Goal: Task Accomplishment & Management: Manage account settings

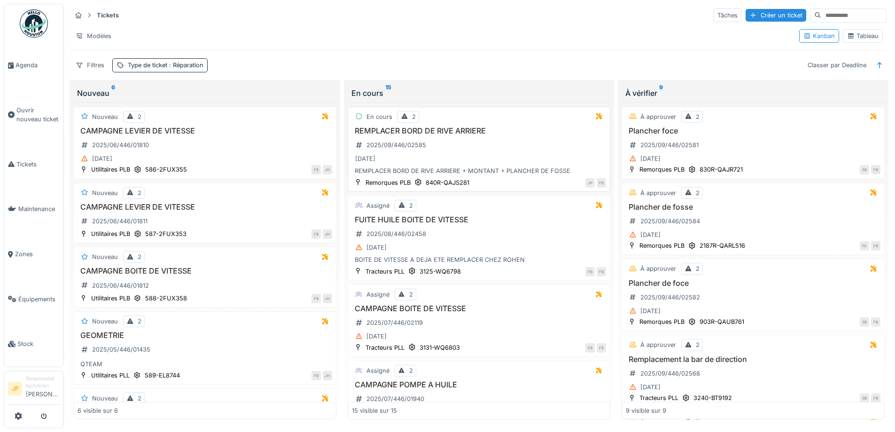
click at [450, 128] on h3 "REMPLACER BORD DE RIVE ARRIERE" at bounding box center [479, 130] width 255 height 9
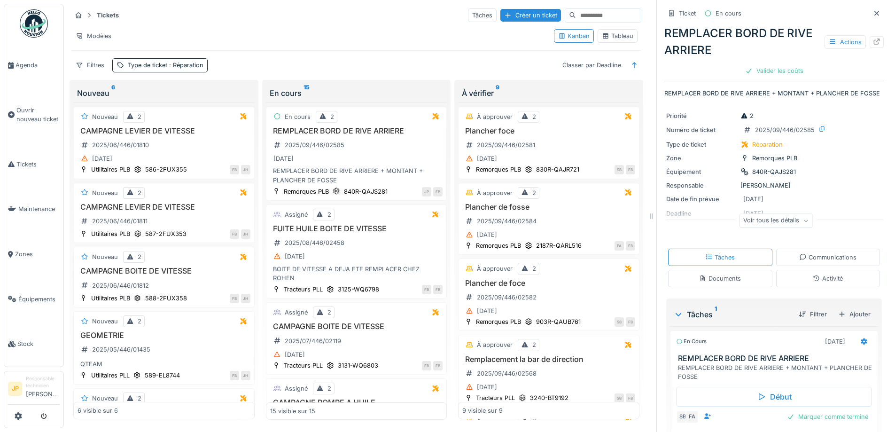
click at [821, 283] on div "Activité" at bounding box center [828, 278] width 30 height 9
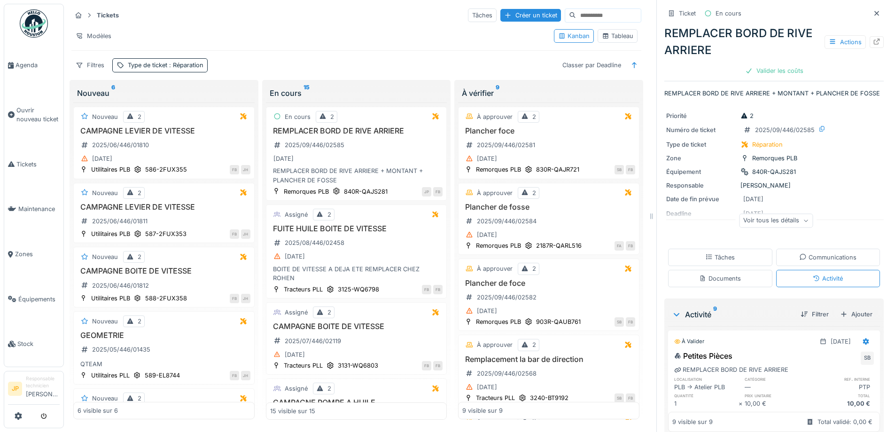
click at [708, 259] on div "Tâches" at bounding box center [720, 257] width 30 height 9
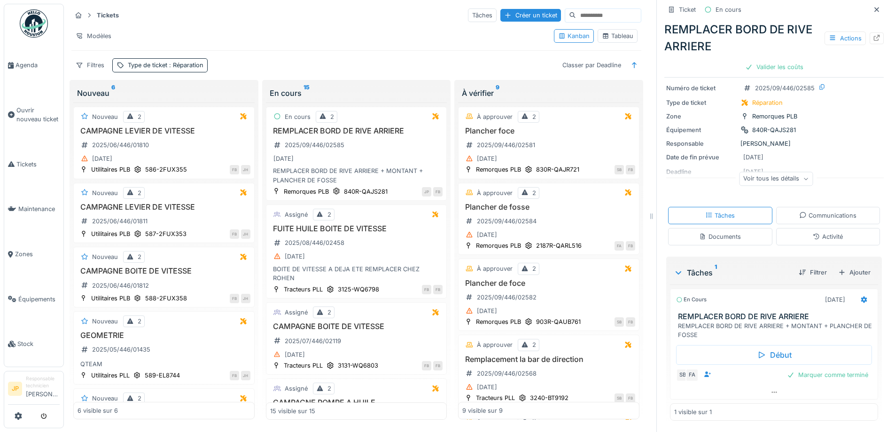
scroll to position [52, 0]
click at [860, 297] on icon at bounding box center [864, 299] width 8 height 6
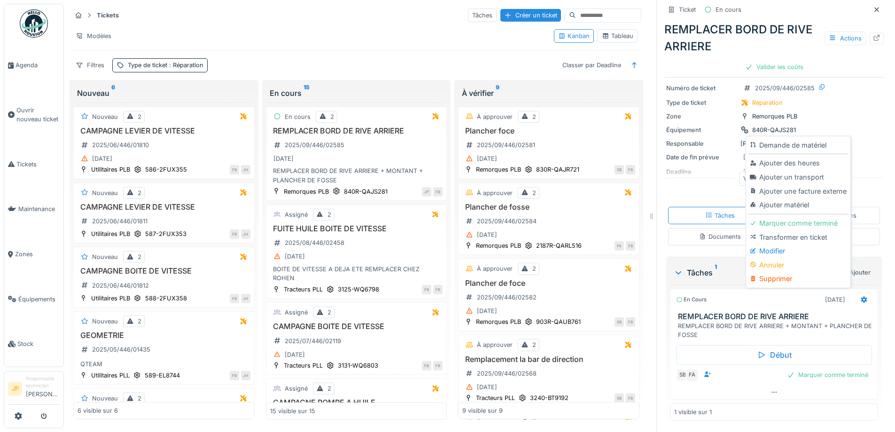
click at [778, 202] on div "Ajouter matériel" at bounding box center [798, 205] width 100 height 14
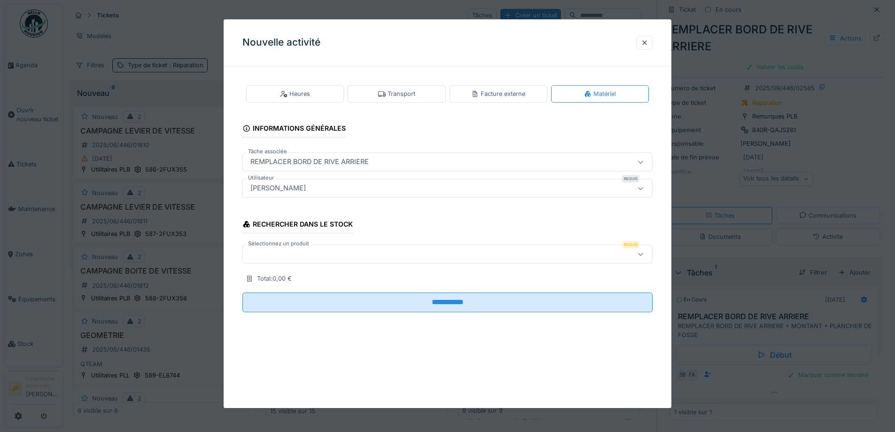
click at [346, 257] on div at bounding box center [424, 254] width 354 height 10
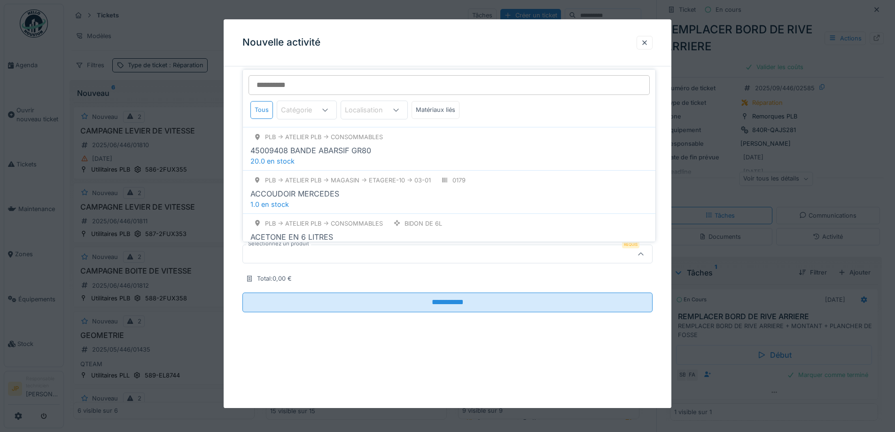
click at [295, 84] on input "Sélectionnez un produit" at bounding box center [449, 85] width 401 height 20
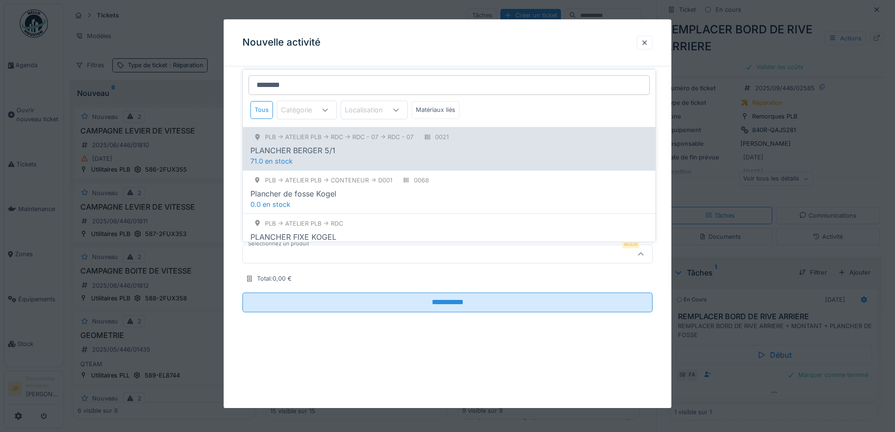
type input "********"
click at [352, 155] on div "PLANCHER BERGER 5/1" at bounding box center [448, 150] width 397 height 11
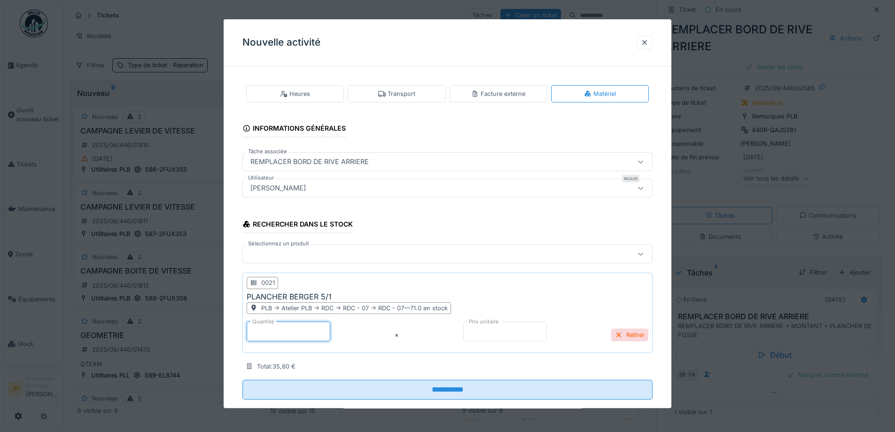
drag, startPoint x: 236, startPoint y: 335, endPoint x: 196, endPoint y: 336, distance: 40.0
click at [196, 336] on div "**********" at bounding box center [479, 216] width 831 height 432
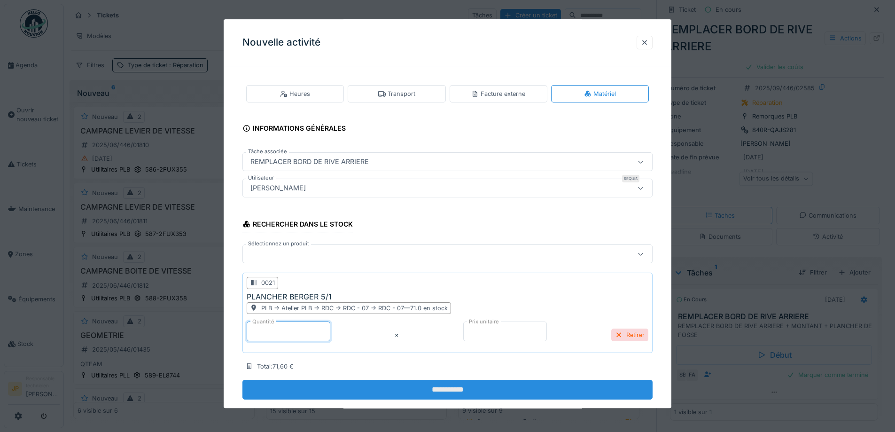
type input "*"
click at [435, 398] on input "**********" at bounding box center [447, 390] width 410 height 20
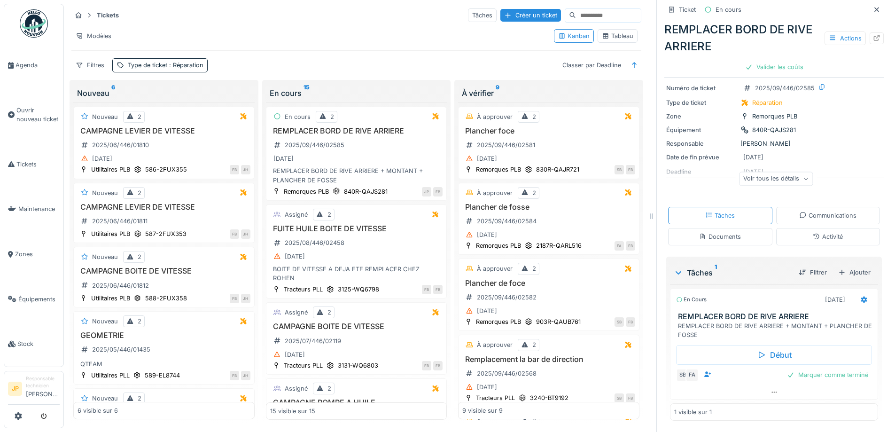
click at [731, 237] on div "Documents" at bounding box center [720, 236] width 42 height 9
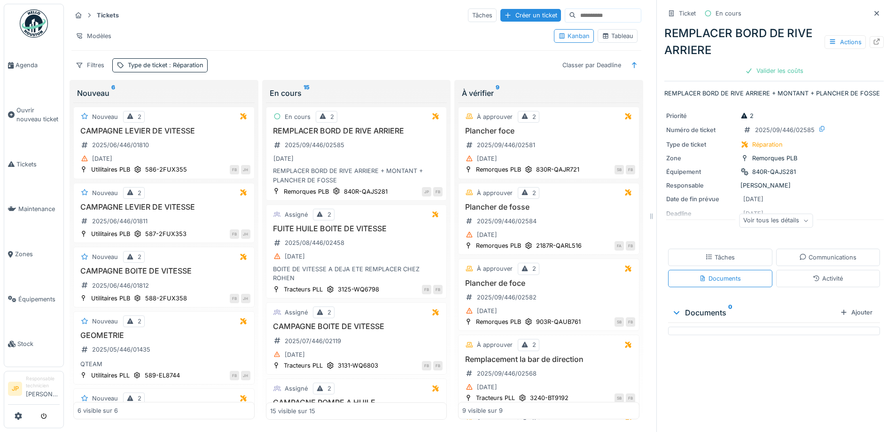
click at [719, 261] on div "Tâches" at bounding box center [720, 257] width 30 height 9
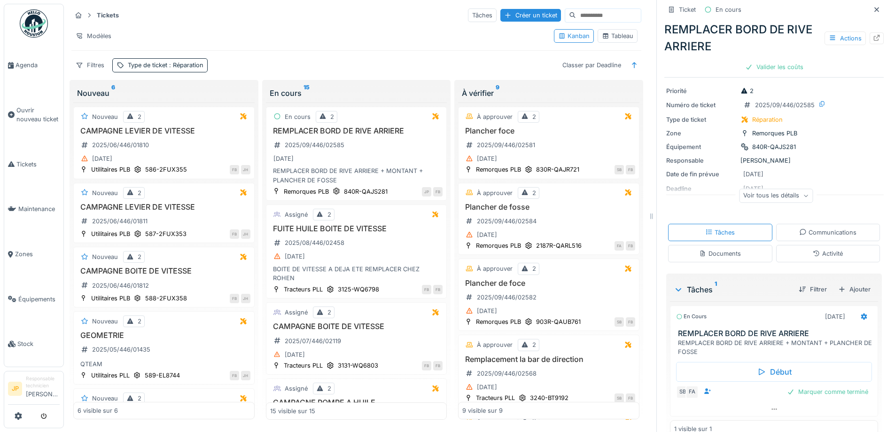
scroll to position [0, 0]
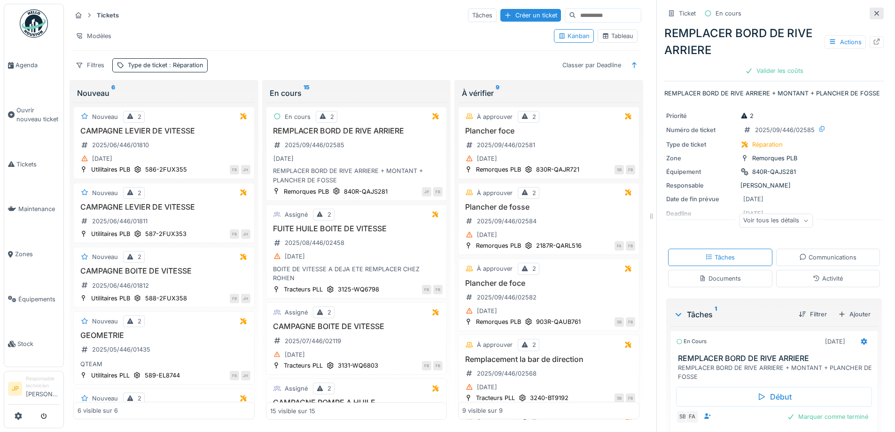
click at [873, 10] on icon at bounding box center [877, 13] width 8 height 6
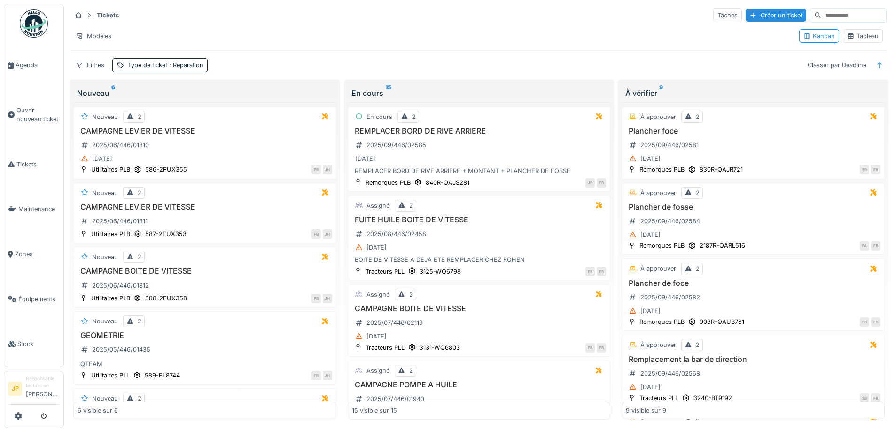
scroll to position [6, 0]
click at [437, 126] on h3 "REMPLACER BORD DE RIVE ARRIERE" at bounding box center [479, 130] width 255 height 9
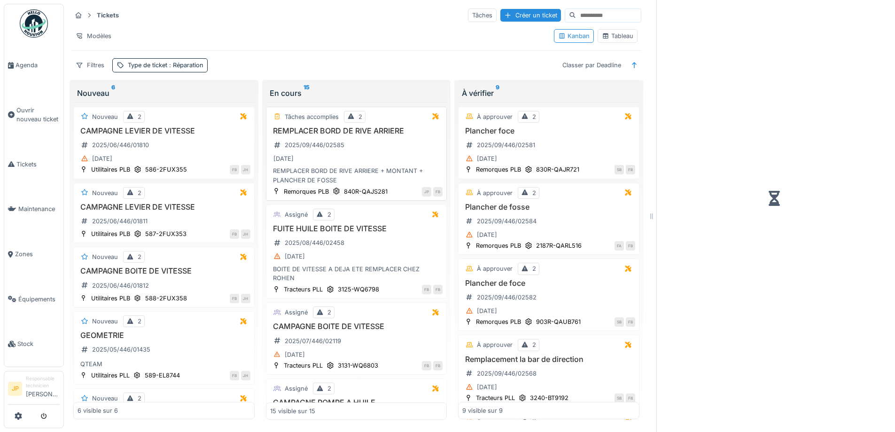
scroll to position [7, 0]
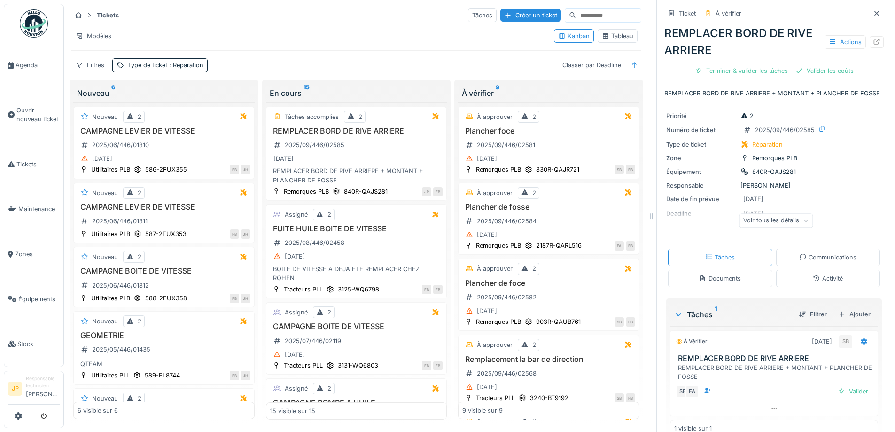
click at [827, 278] on div "Activité" at bounding box center [828, 278] width 30 height 9
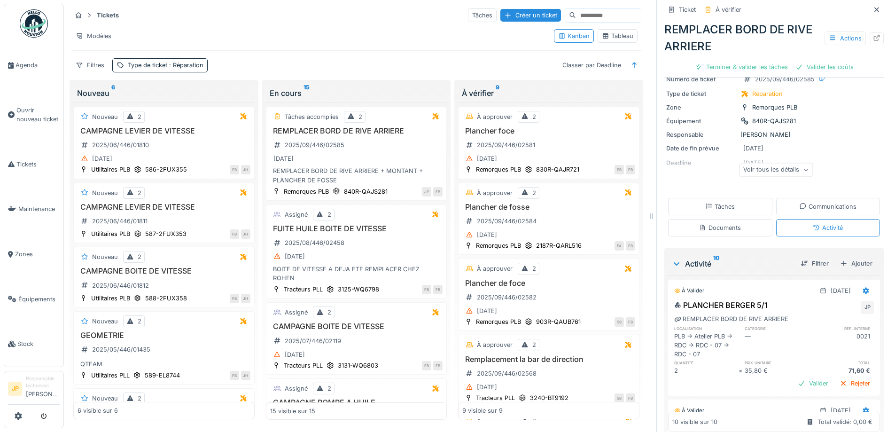
scroll to position [0, 0]
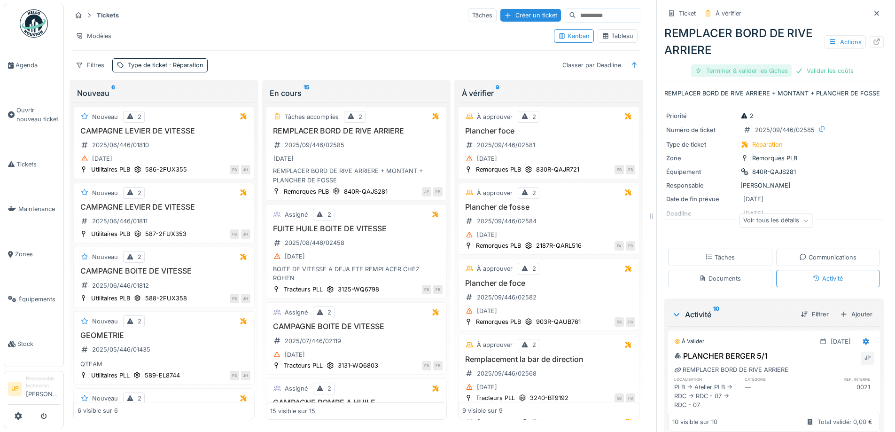
click at [734, 65] on div "Terminer & valider les tâches" at bounding box center [741, 70] width 101 height 13
click at [763, 66] on div "Valider les coûts" at bounding box center [774, 70] width 66 height 13
click at [761, 66] on div "Envoyer pour approbation" at bounding box center [774, 70] width 94 height 13
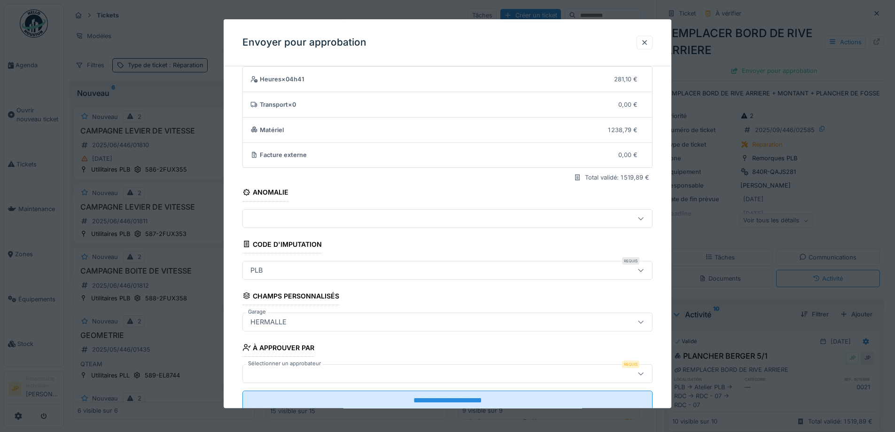
scroll to position [58, 0]
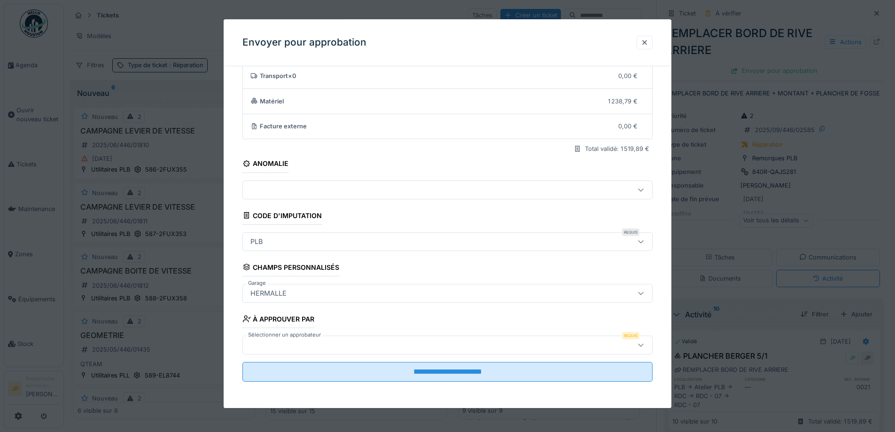
click at [322, 340] on div at bounding box center [424, 345] width 354 height 10
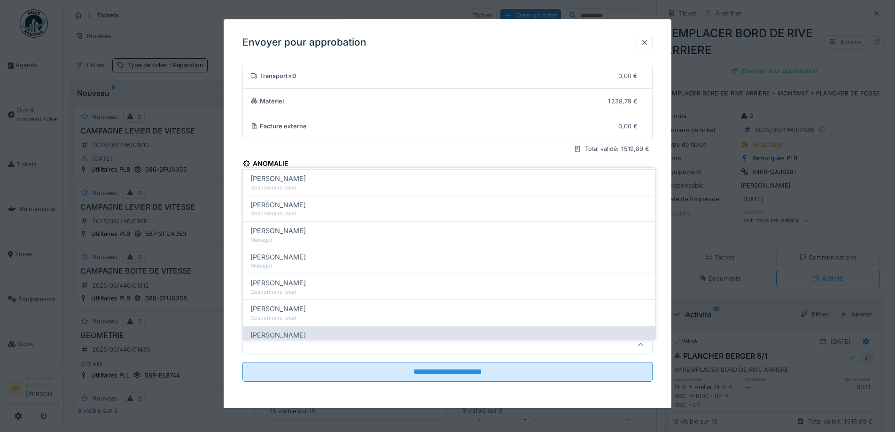
scroll to position [141, 0]
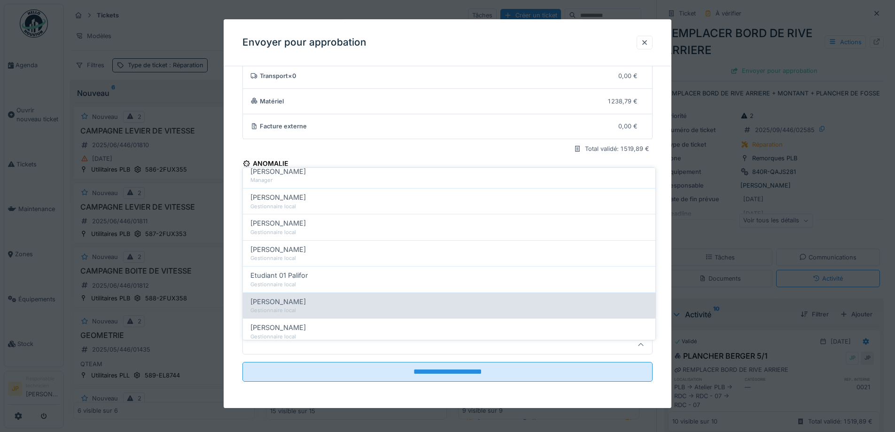
click at [319, 296] on div "[PERSON_NAME]" at bounding box center [448, 301] width 397 height 10
type input "*****"
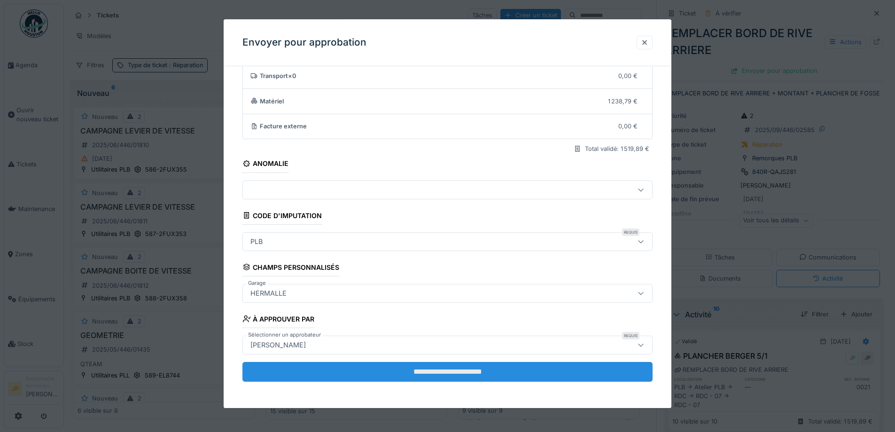
click at [436, 375] on input "**********" at bounding box center [447, 372] width 410 height 20
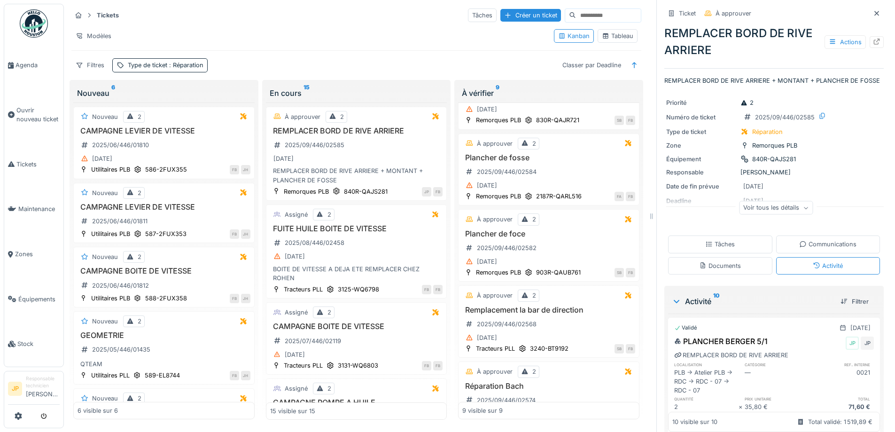
scroll to position [0, 0]
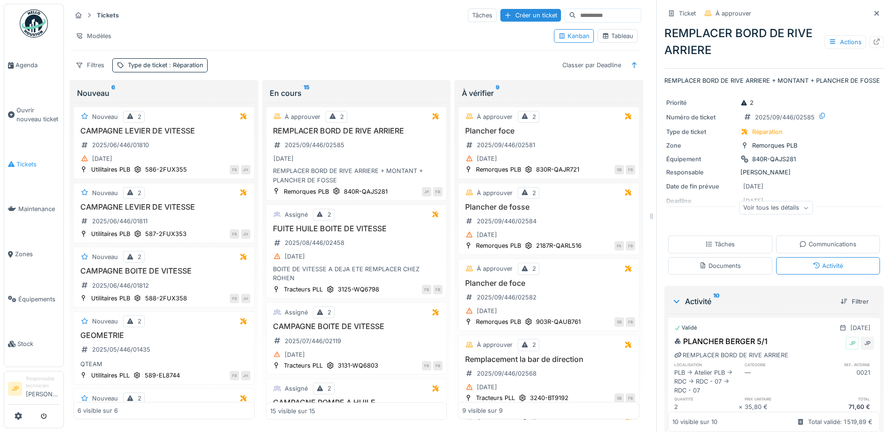
click at [28, 163] on span "Tickets" at bounding box center [37, 164] width 43 height 9
